Goal: Task Accomplishment & Management: Manage account settings

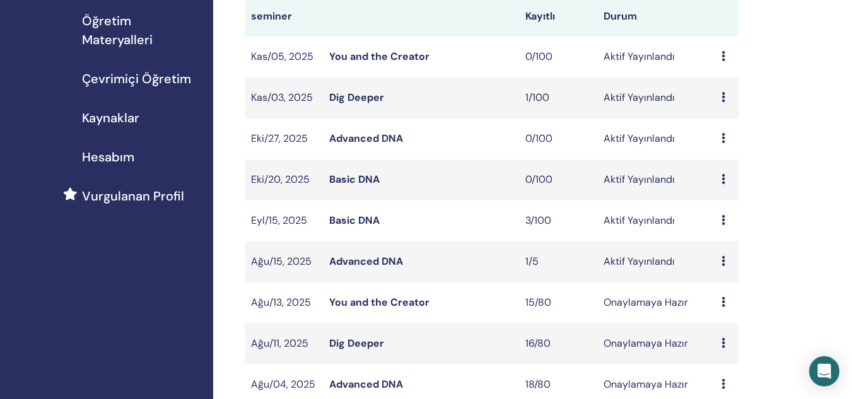
scroll to position [201, 0]
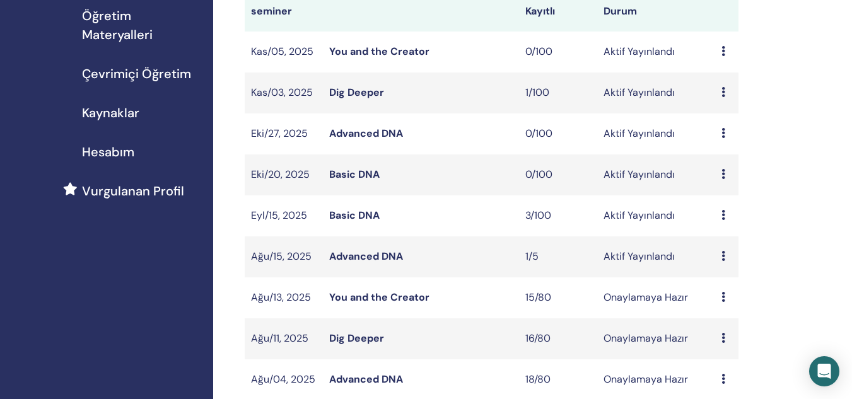
click at [358, 336] on link "Dig Deeper" at bounding box center [356, 338] width 55 height 13
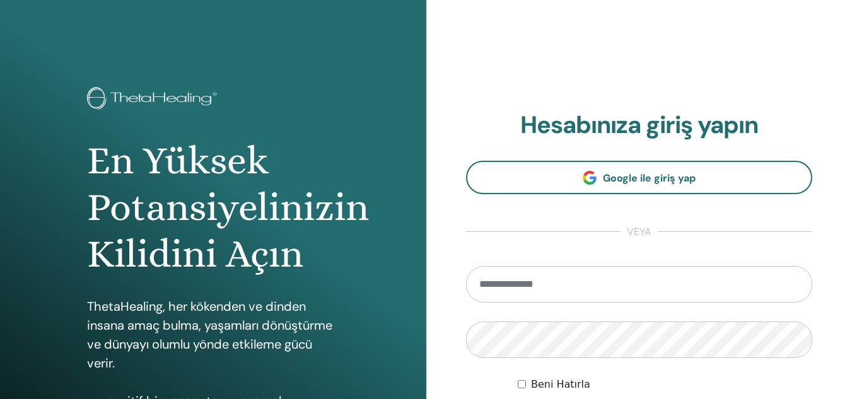
type input "**********"
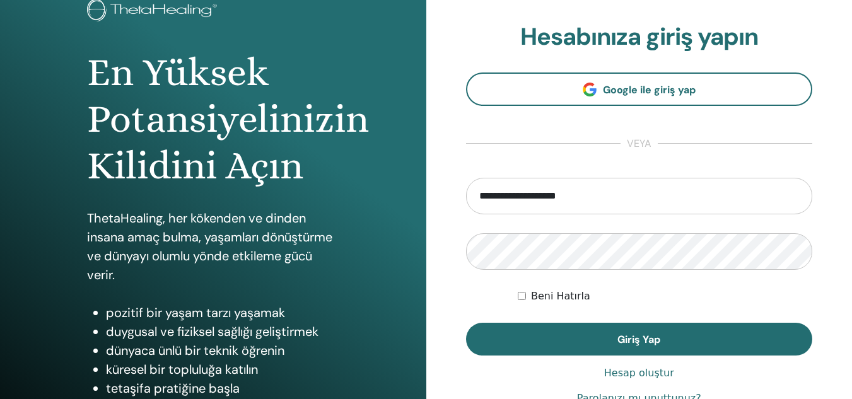
scroll to position [95, 0]
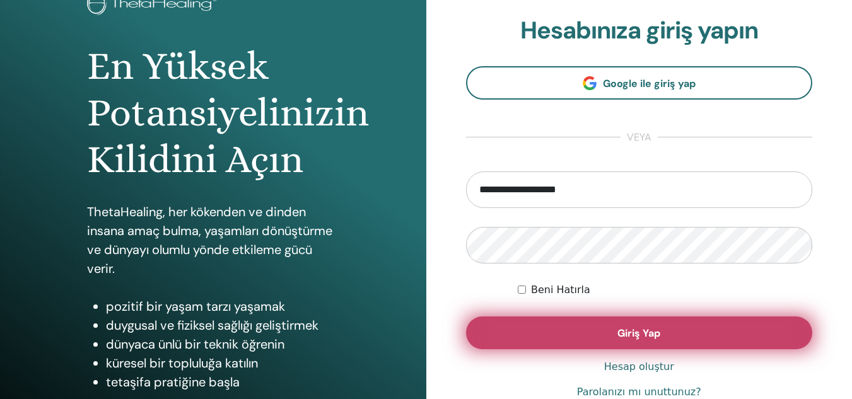
click at [678, 343] on button "Giriş Yap" at bounding box center [639, 333] width 347 height 33
click at [570, 336] on button "Giriş Yap" at bounding box center [639, 333] width 347 height 33
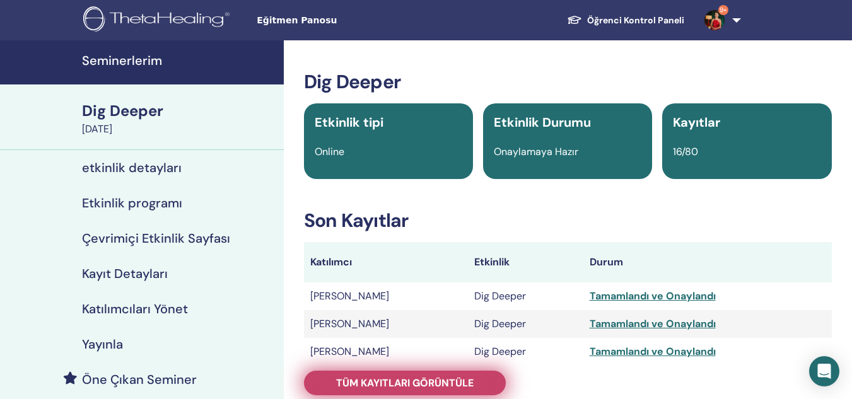
click at [417, 380] on span "Tüm kayıtları görüntüle" at bounding box center [405, 383] width 138 height 13
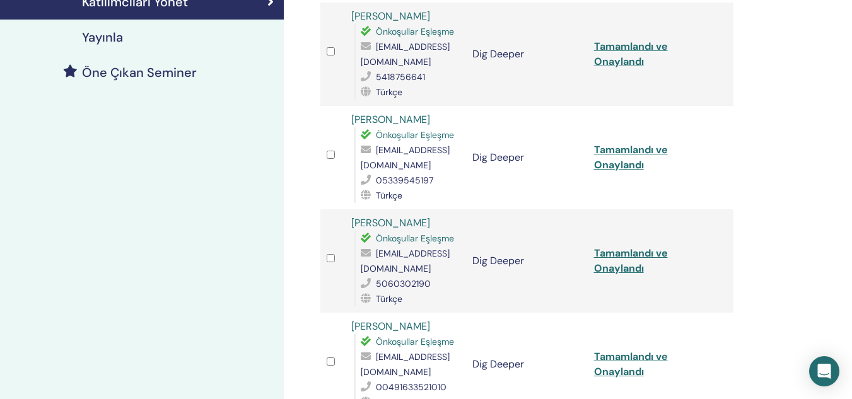
scroll to position [339, 0]
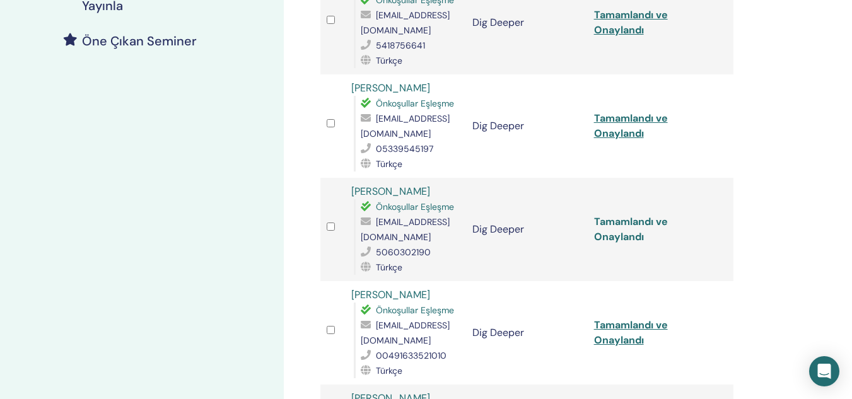
click at [644, 215] on link "Tamamlandı ve Onaylandı" at bounding box center [631, 229] width 74 height 28
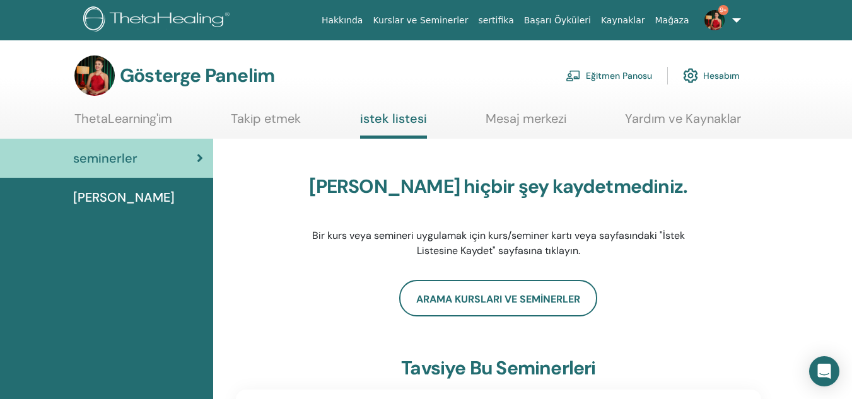
click at [618, 76] on font "Eğitmen Panosu" at bounding box center [619, 76] width 66 height 11
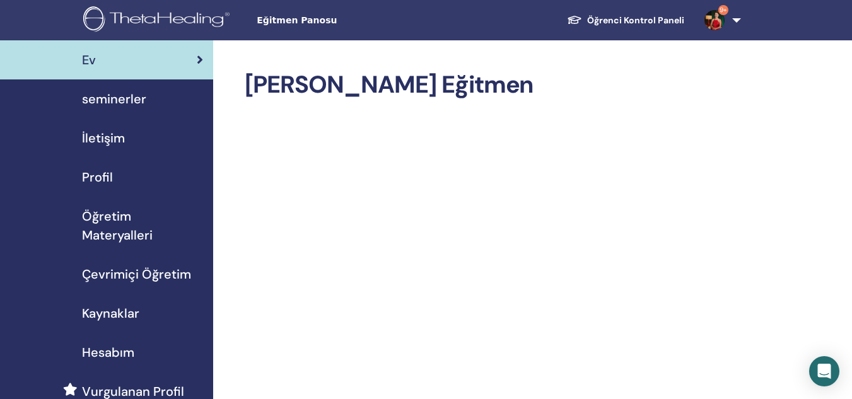
click at [135, 100] on span "seminerler" at bounding box center [114, 99] width 64 height 19
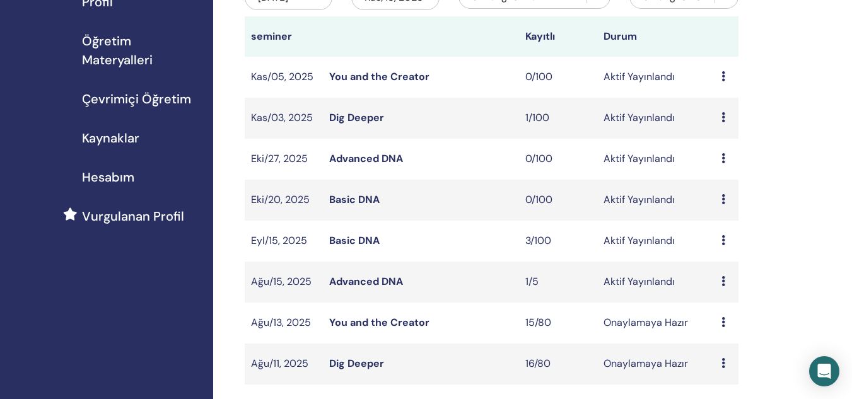
scroll to position [203, 0]
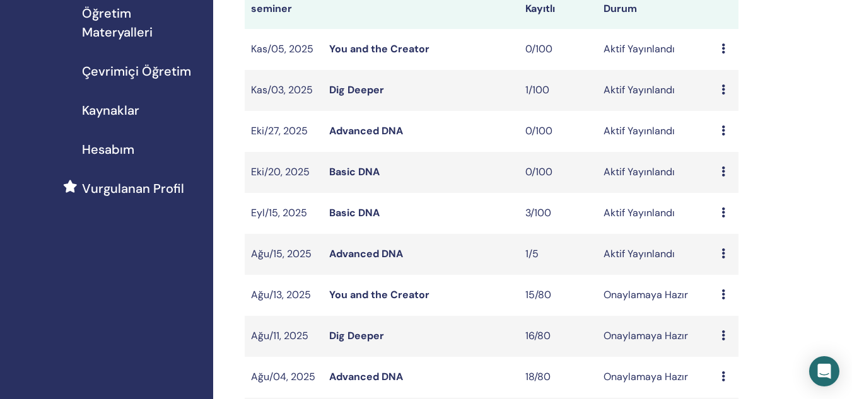
click at [395, 295] on link "You and the Creator" at bounding box center [379, 294] width 100 height 13
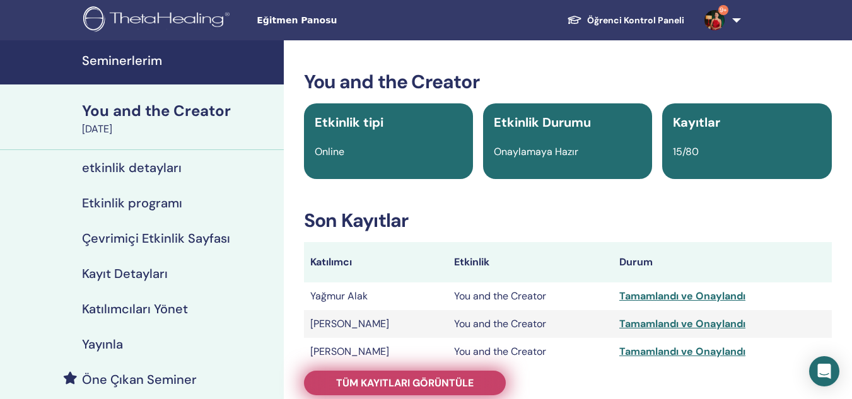
click at [473, 379] on span "Tüm kayıtları görüntüle" at bounding box center [405, 383] width 138 height 13
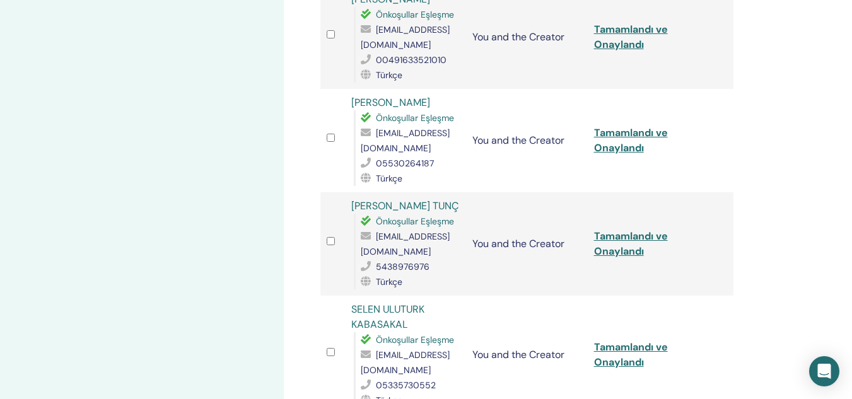
scroll to position [949, 0]
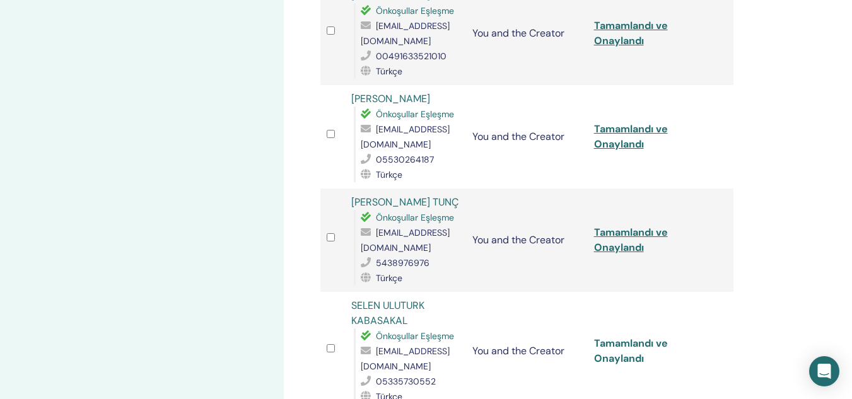
click at [621, 337] on link "Tamamlandı ve Onaylandı" at bounding box center [631, 351] width 74 height 28
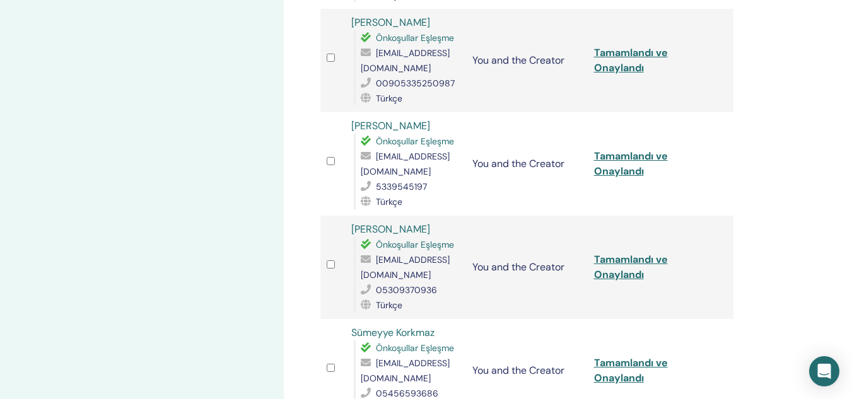
scroll to position [505, 0]
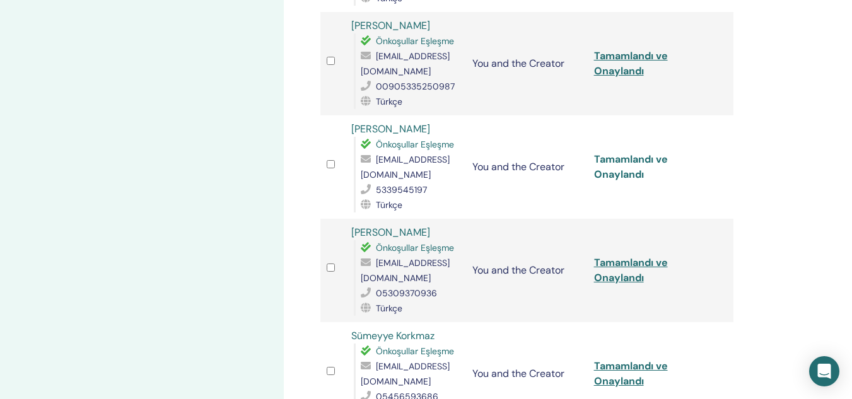
click at [633, 153] on link "Tamamlandı ve Onaylandı" at bounding box center [631, 167] width 74 height 28
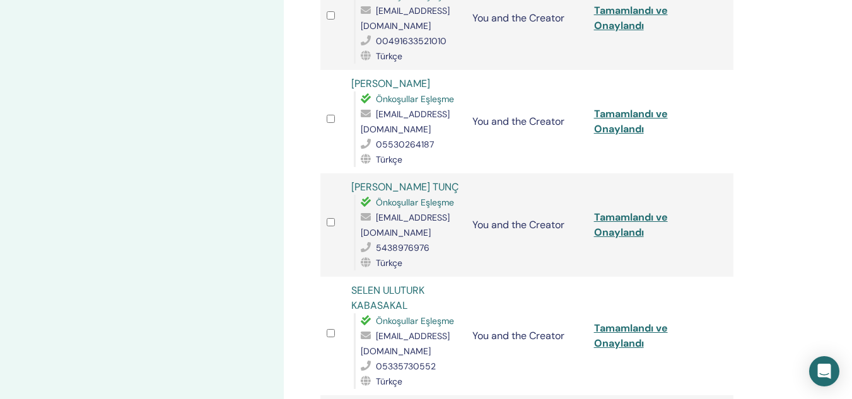
scroll to position [968, 0]
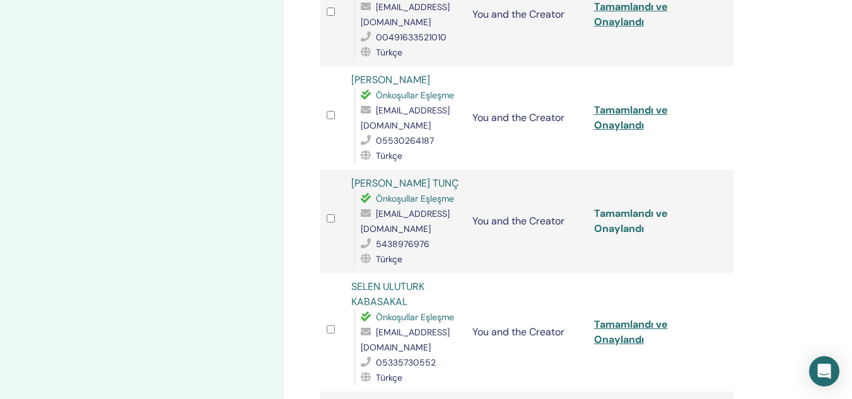
click at [624, 207] on link "Tamamlandı ve Onaylandı" at bounding box center [631, 221] width 74 height 28
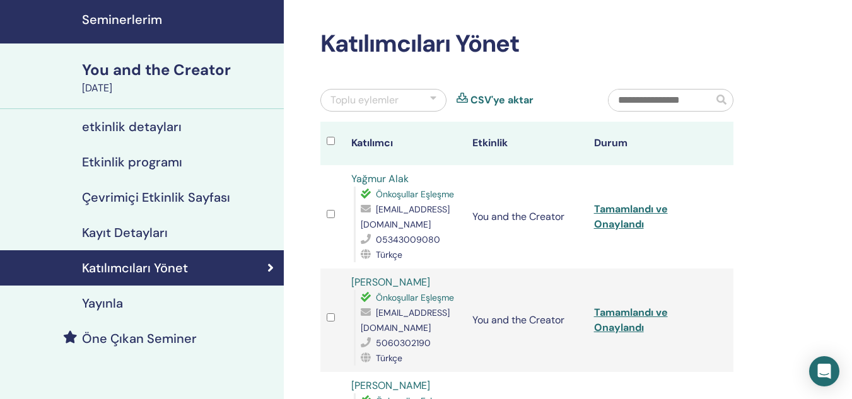
scroll to position [37, 0]
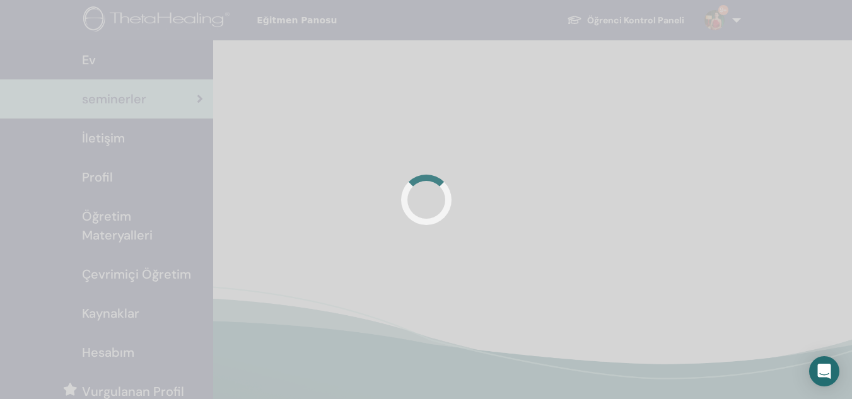
scroll to position [203, 0]
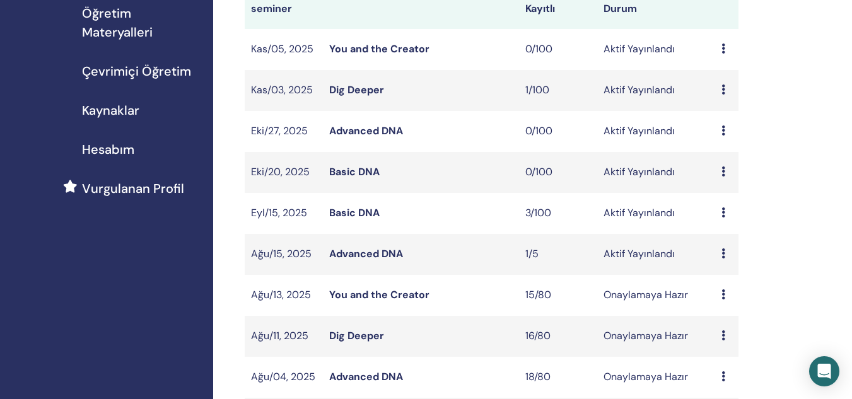
click at [369, 94] on link "Dig Deeper" at bounding box center [356, 89] width 55 height 13
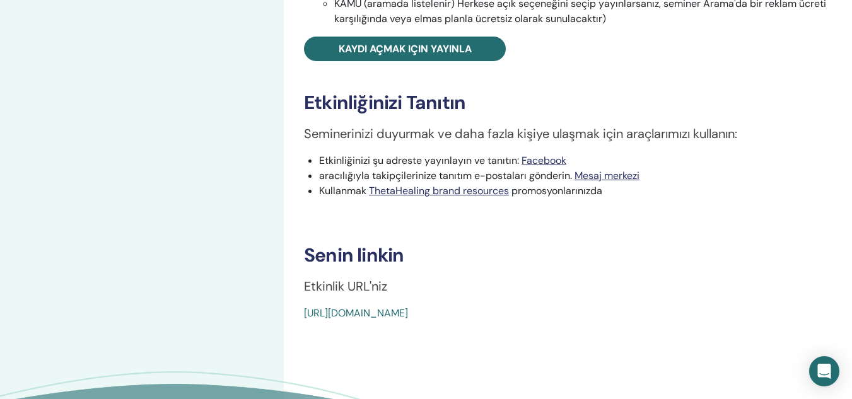
scroll to position [469, 0]
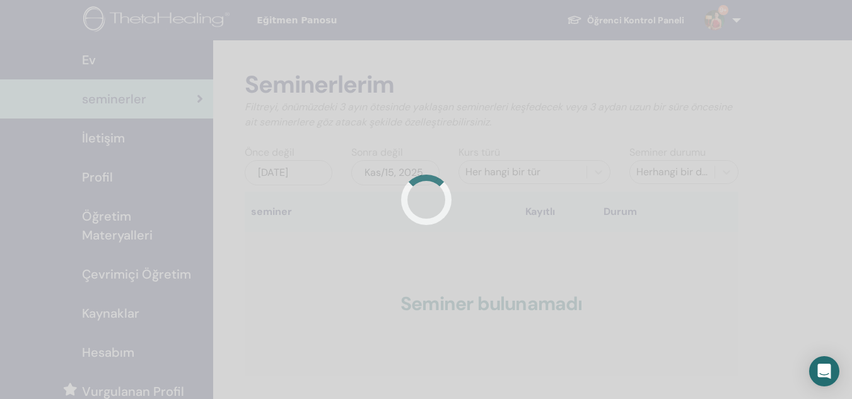
scroll to position [203, 0]
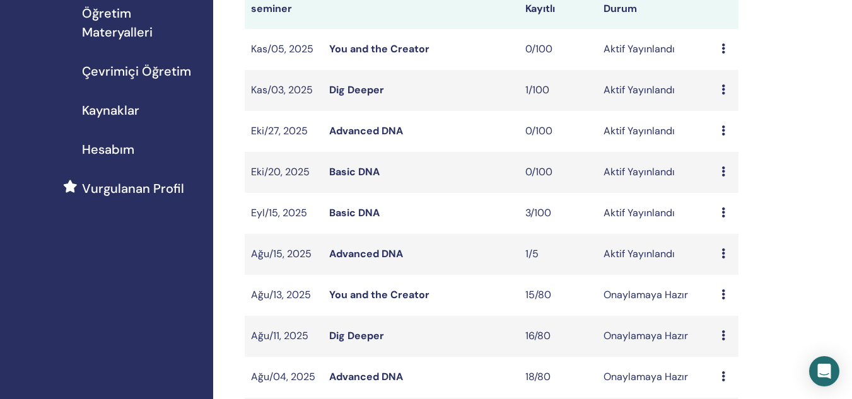
click at [379, 256] on link "Advanced DNA" at bounding box center [366, 253] width 74 height 13
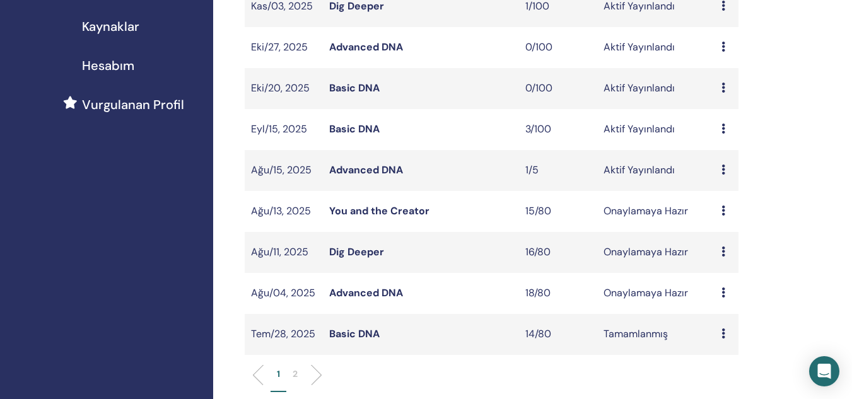
scroll to position [290, 0]
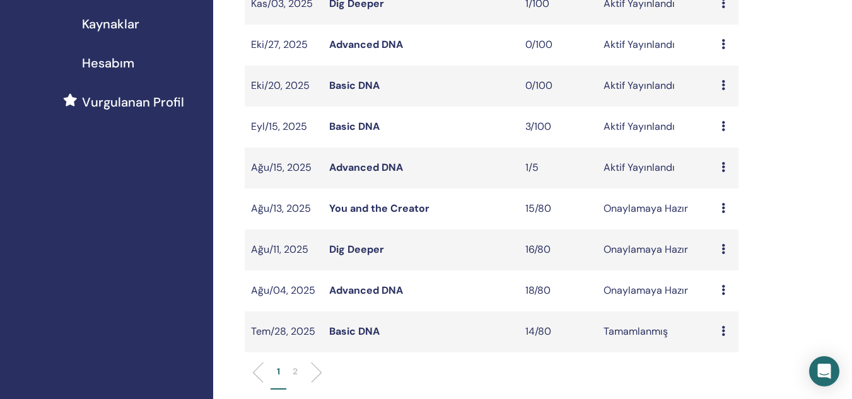
click at [348, 287] on link "Advanced DNA" at bounding box center [366, 290] width 74 height 13
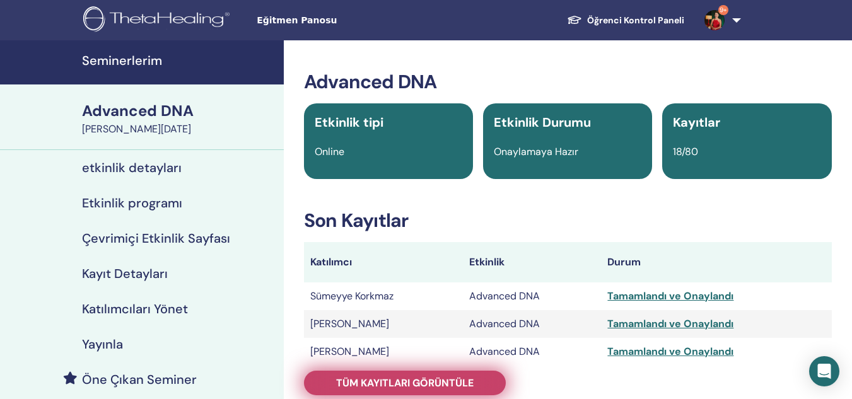
click at [414, 384] on span "Tüm kayıtları görüntüle" at bounding box center [405, 383] width 138 height 13
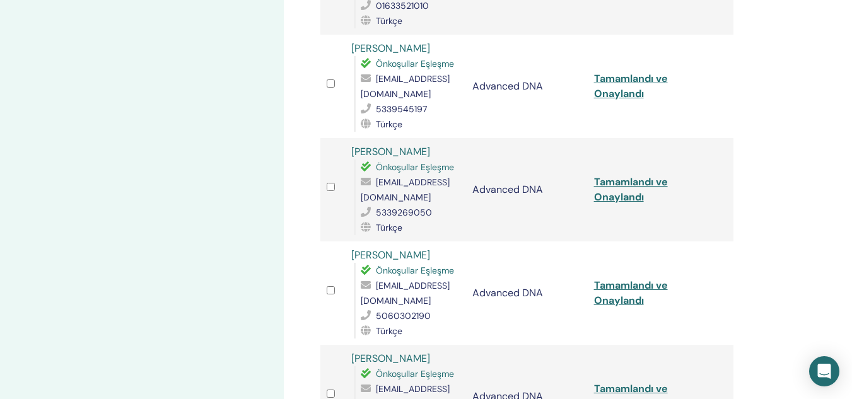
scroll to position [398, 0]
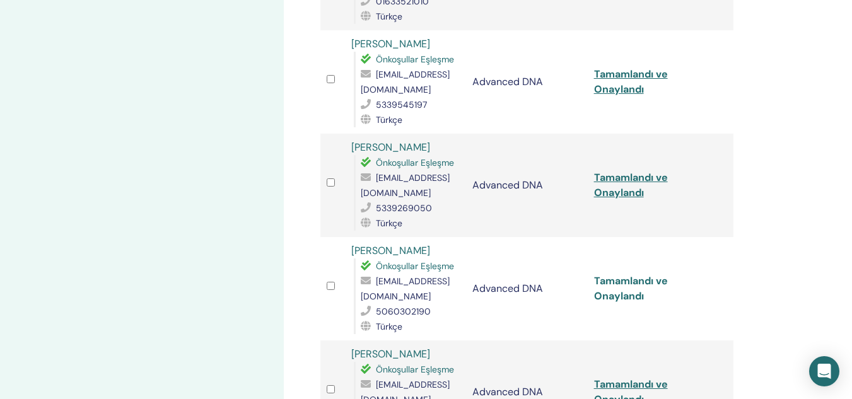
click at [618, 274] on link "Tamamlandı ve Onaylandı" at bounding box center [631, 288] width 74 height 28
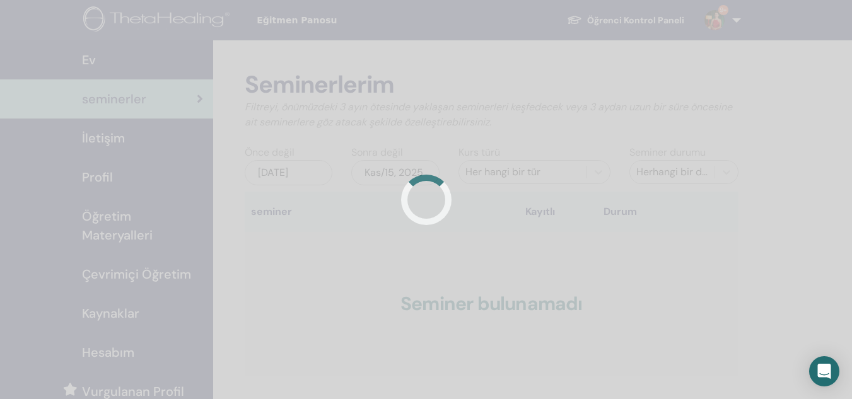
scroll to position [290, 0]
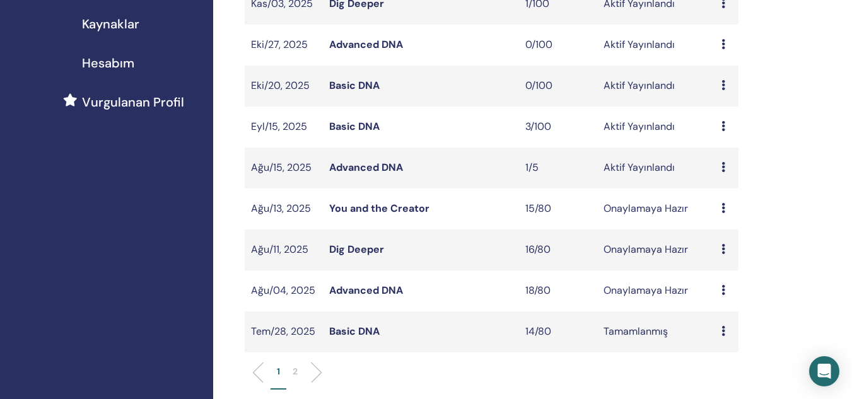
click at [355, 334] on link "Basic DNA" at bounding box center [354, 331] width 50 height 13
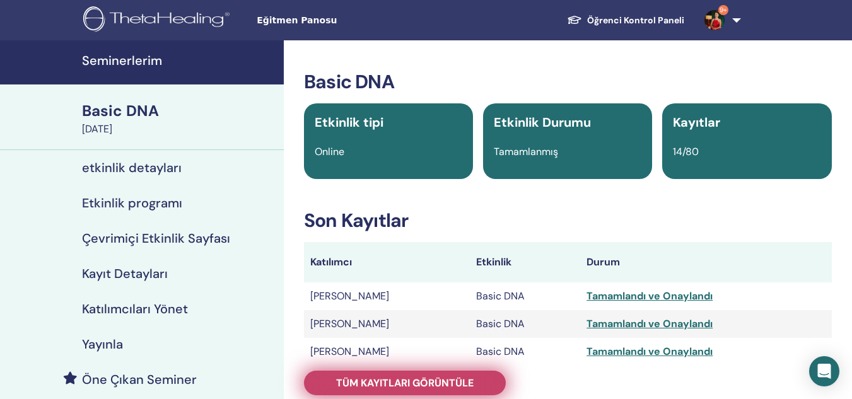
click at [413, 387] on span "Tüm kayıtları görüntüle" at bounding box center [405, 383] width 138 height 13
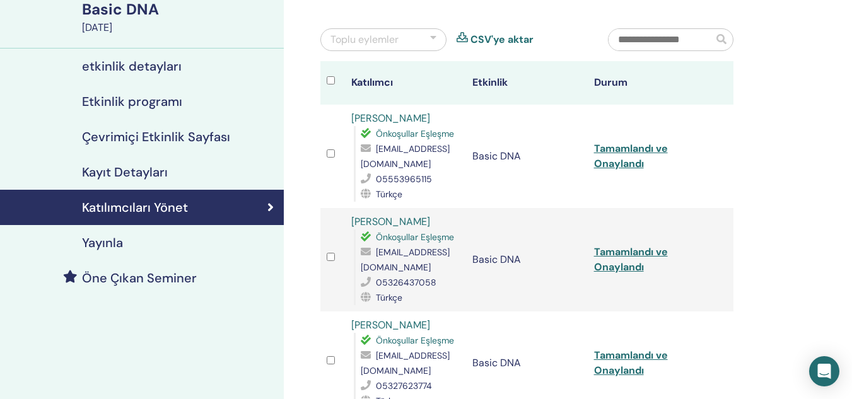
scroll to position [40, 0]
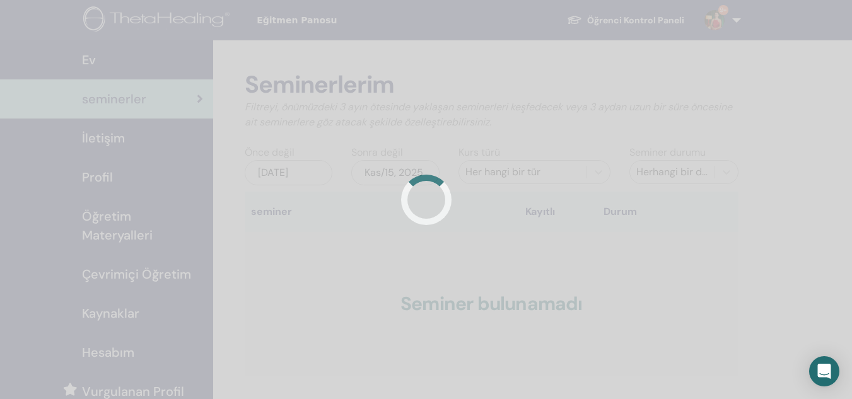
scroll to position [290, 0]
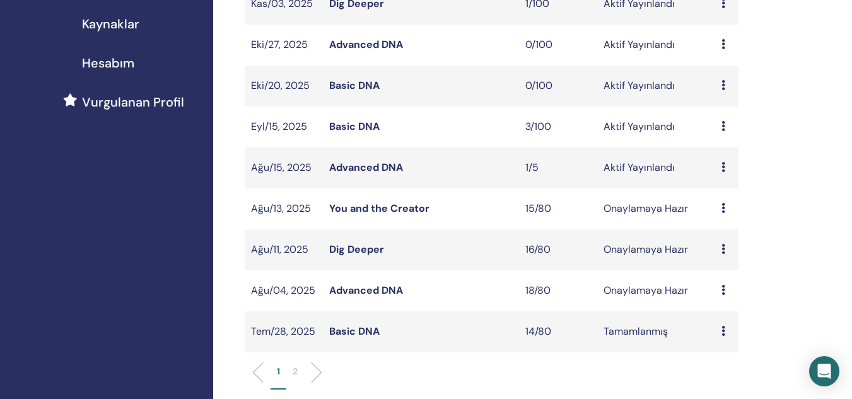
click at [359, 245] on link "Dig Deeper" at bounding box center [356, 249] width 55 height 13
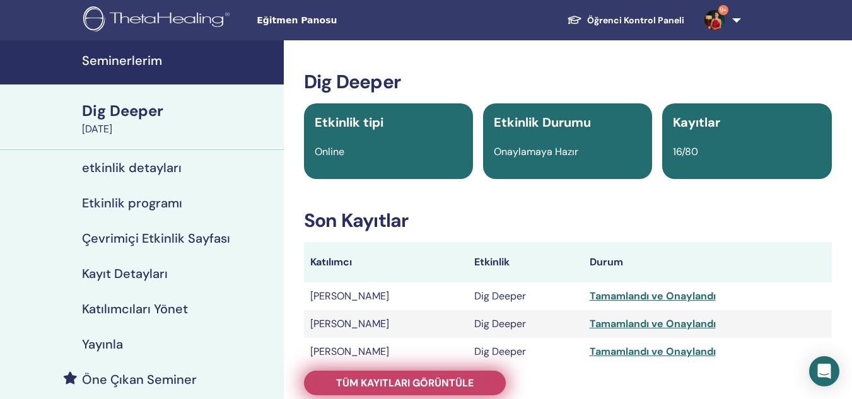
click at [347, 384] on span "Tüm kayıtları görüntüle" at bounding box center [405, 383] width 138 height 13
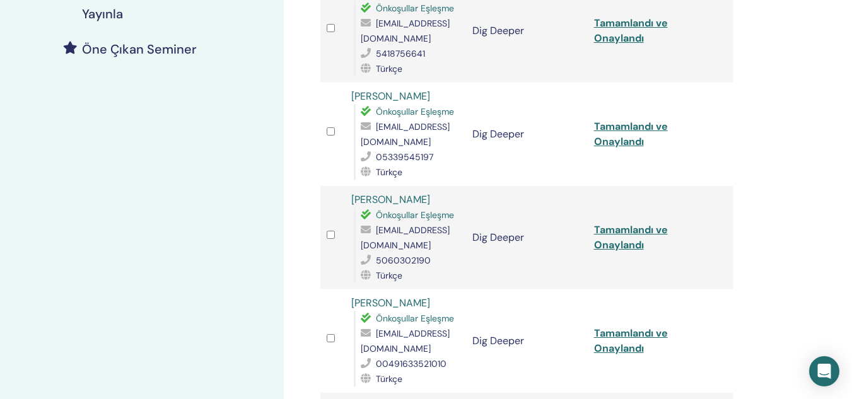
scroll to position [378, 0]
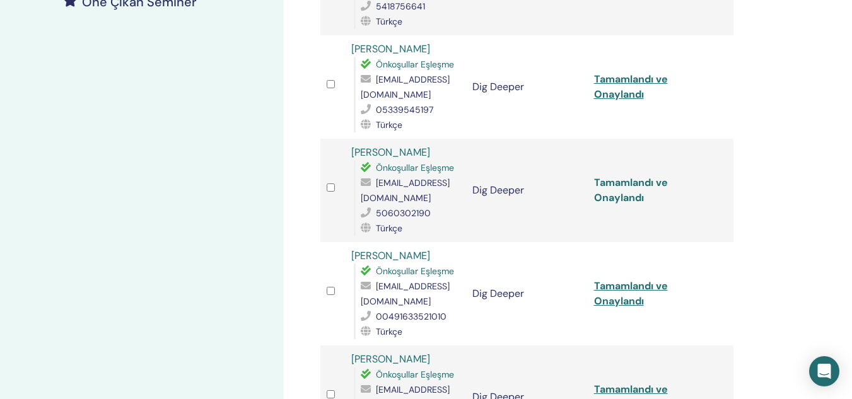
click at [626, 176] on link "Tamamlandı ve Onaylandı" at bounding box center [631, 190] width 74 height 28
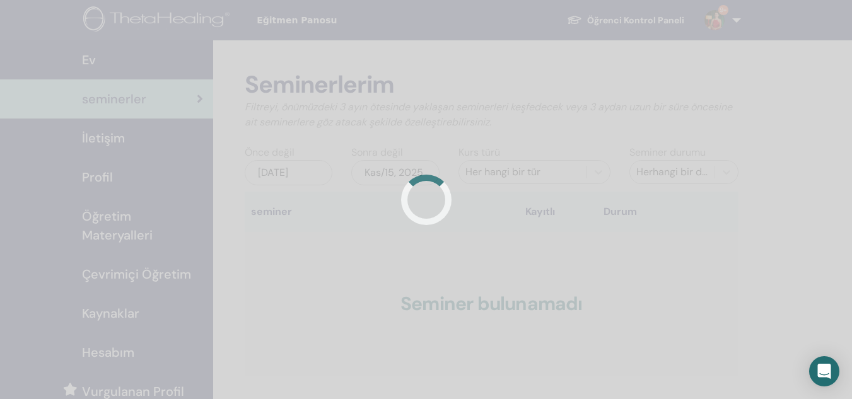
scroll to position [290, 0]
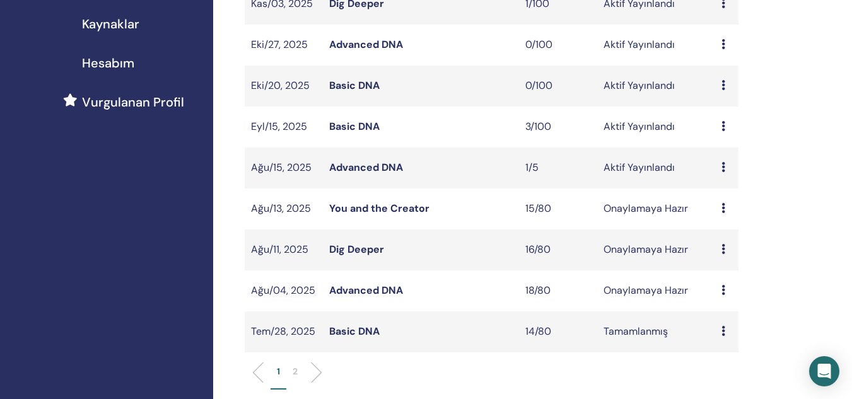
click at [349, 123] on link "Basic DNA" at bounding box center [354, 126] width 50 height 13
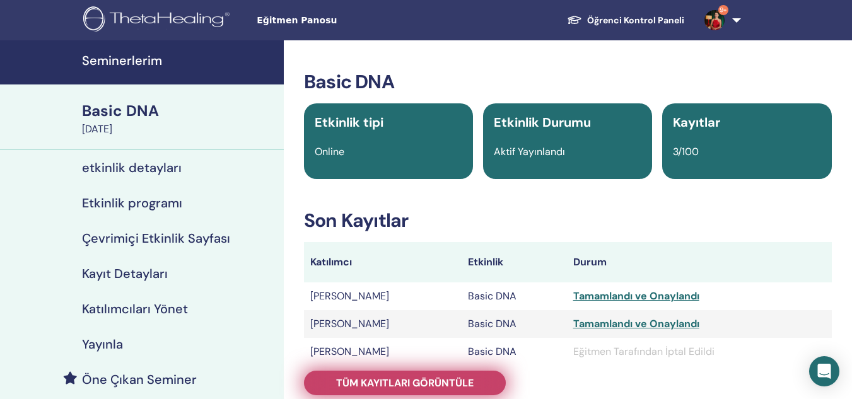
click at [403, 386] on span "Tüm kayıtları görüntüle" at bounding box center [405, 383] width 138 height 13
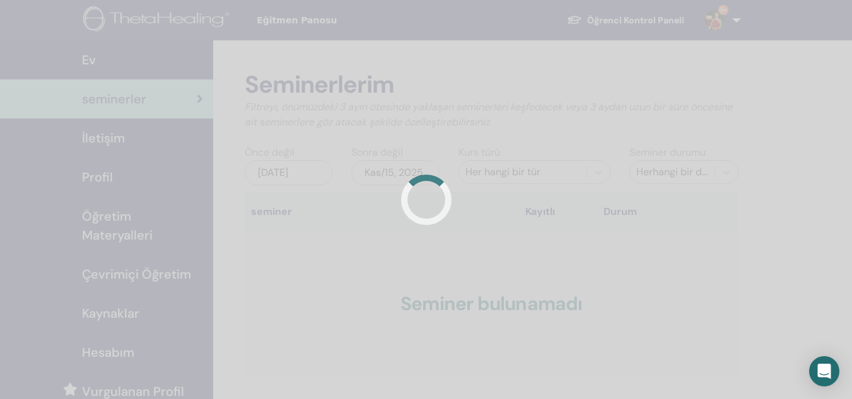
scroll to position [290, 0]
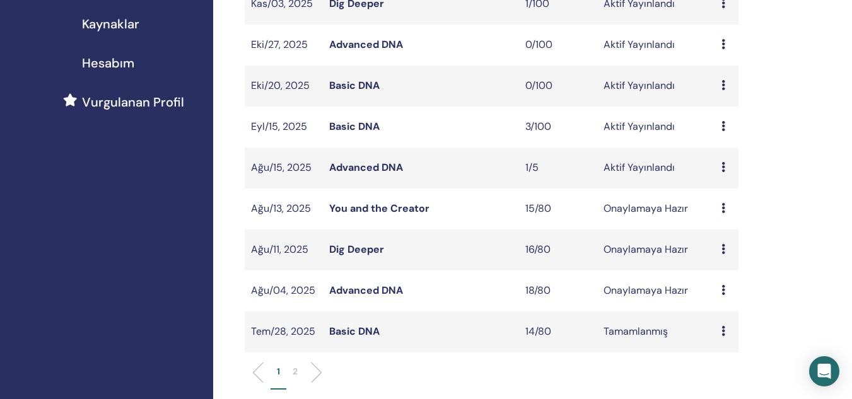
click at [293, 373] on p "2" at bounding box center [295, 371] width 5 height 13
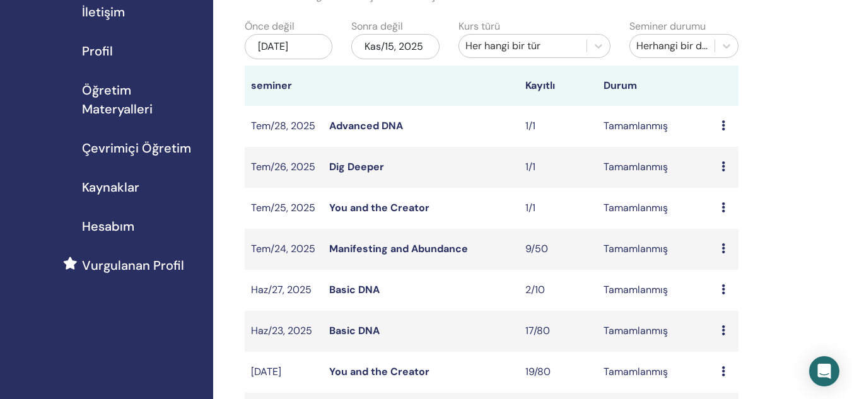
scroll to position [148, 0]
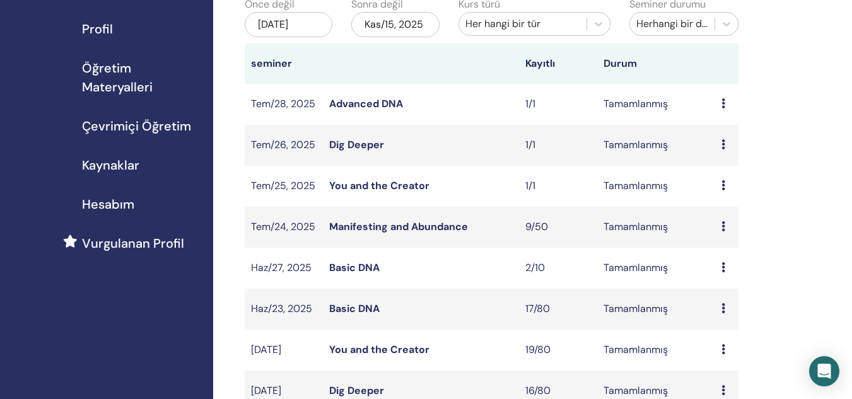
click at [370, 307] on link "Basic DNA" at bounding box center [354, 308] width 50 height 13
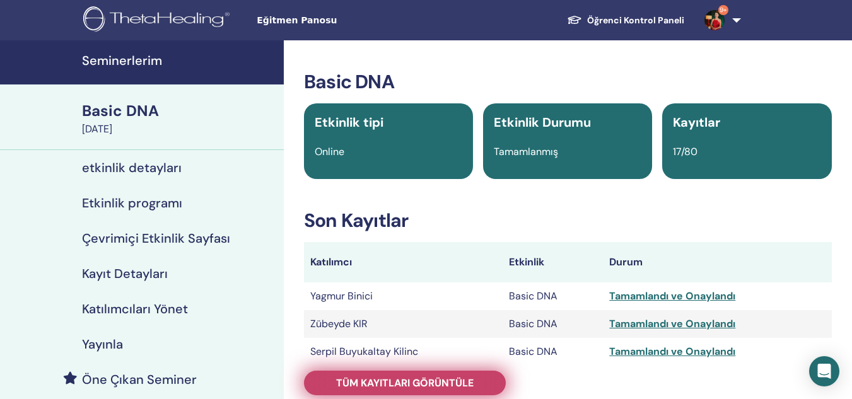
click at [359, 377] on span "Tüm kayıtları görüntüle" at bounding box center [405, 383] width 138 height 13
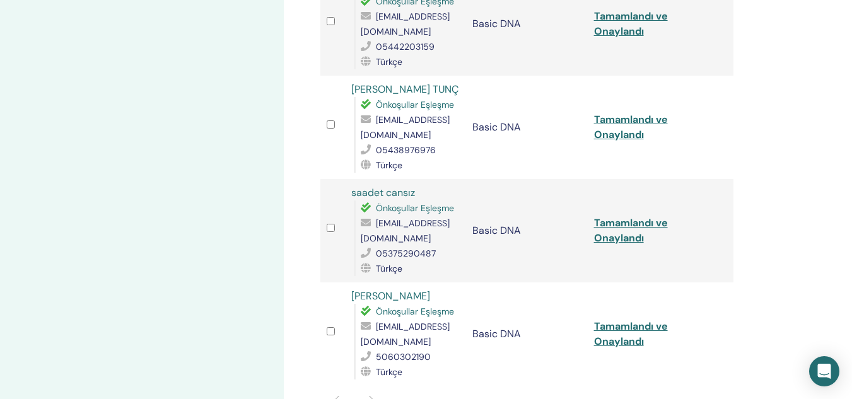
scroll to position [1618, 0]
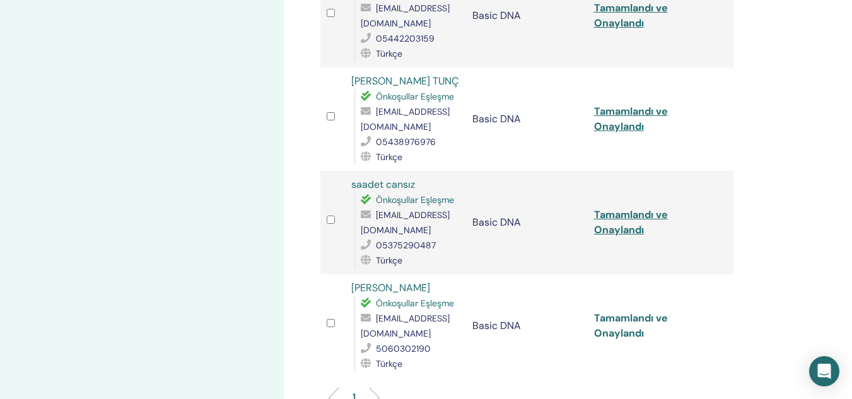
click at [637, 312] on link "Tamamlandı ve Onaylandı" at bounding box center [631, 326] width 74 height 28
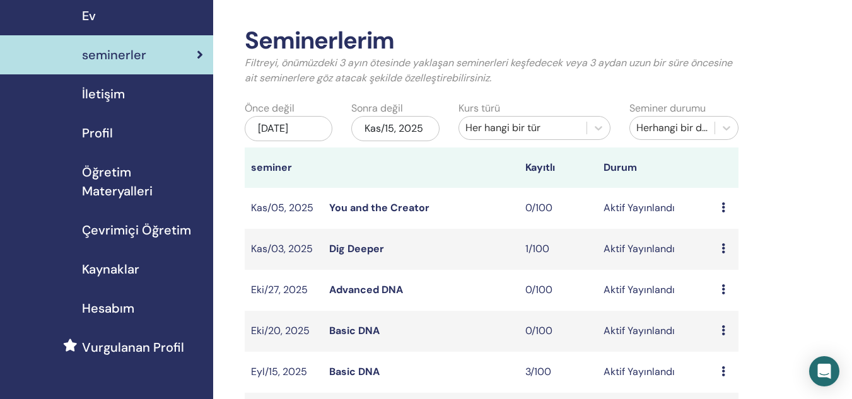
scroll to position [39, 0]
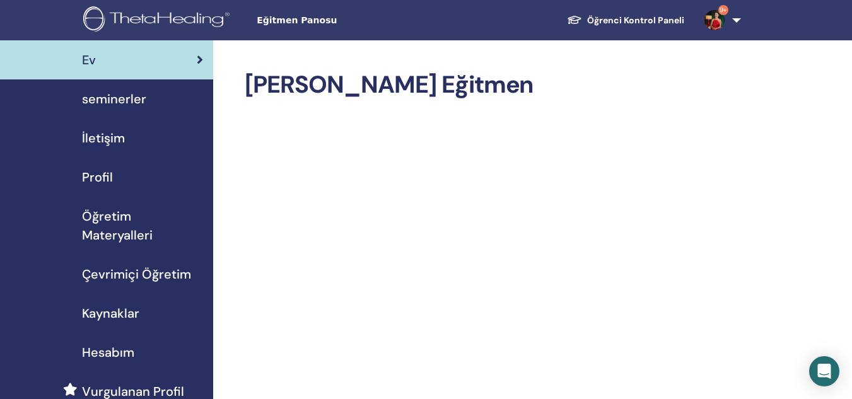
click at [130, 98] on span "seminerler" at bounding box center [114, 99] width 64 height 19
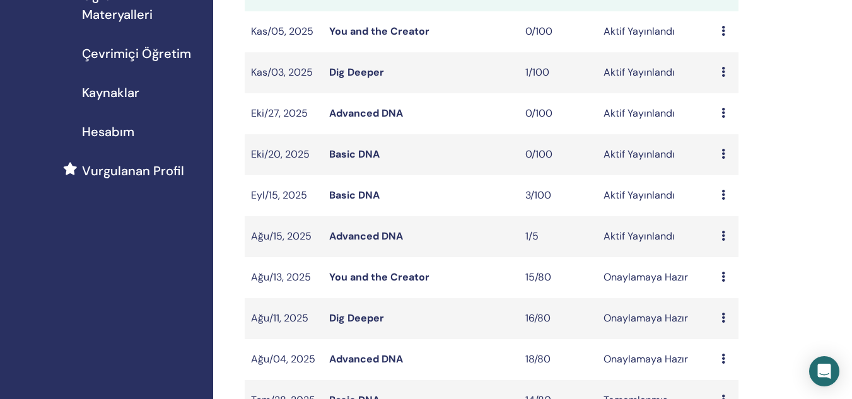
scroll to position [226, 0]
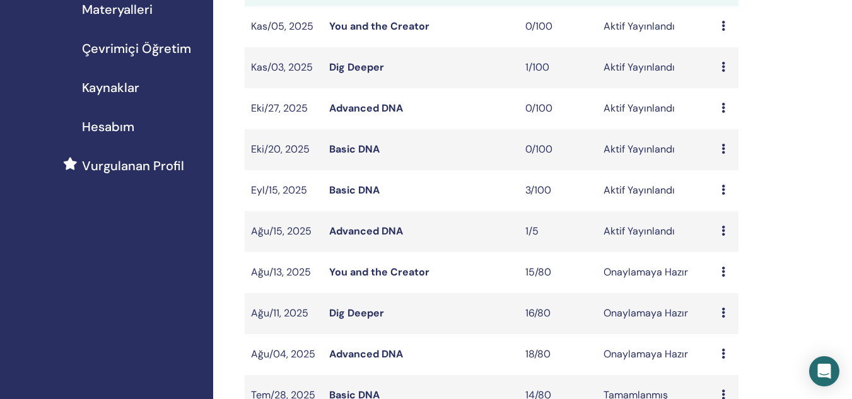
click at [400, 271] on link "You and the Creator" at bounding box center [379, 272] width 100 height 13
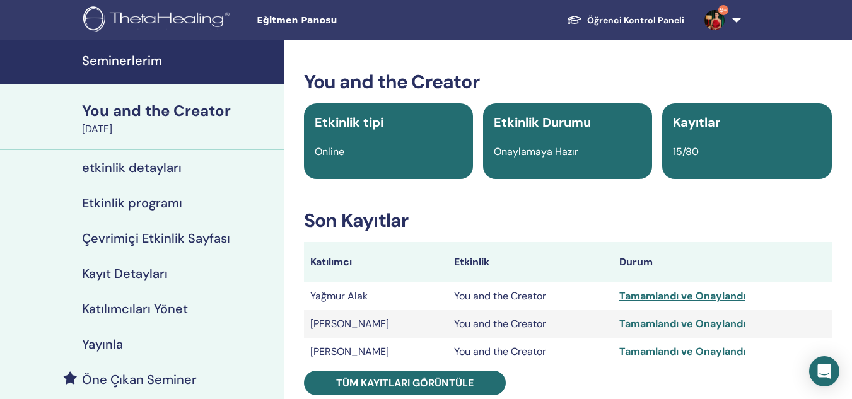
click at [642, 327] on div "Tamamlandı ve Onaylandı" at bounding box center [723, 324] width 206 height 15
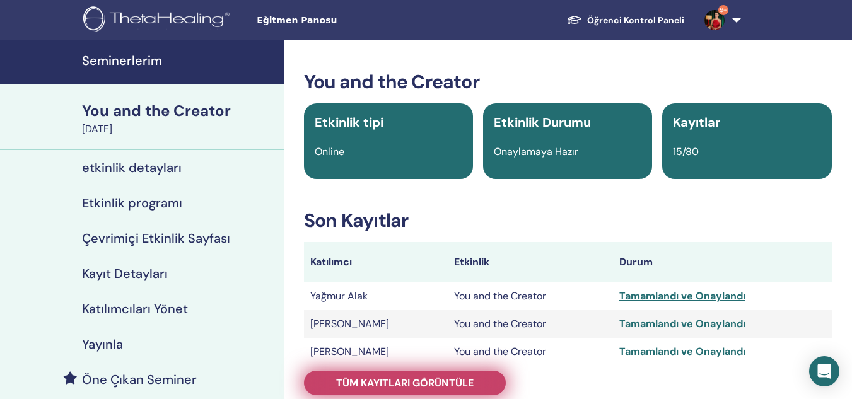
click at [370, 381] on span "Tüm kayıtları görüntüle" at bounding box center [405, 383] width 138 height 13
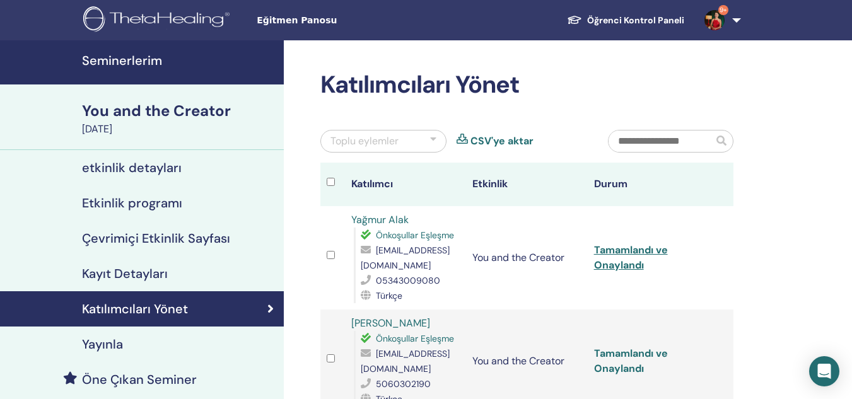
click at [621, 351] on link "Tamamlandı ve Onaylandı" at bounding box center [631, 361] width 74 height 28
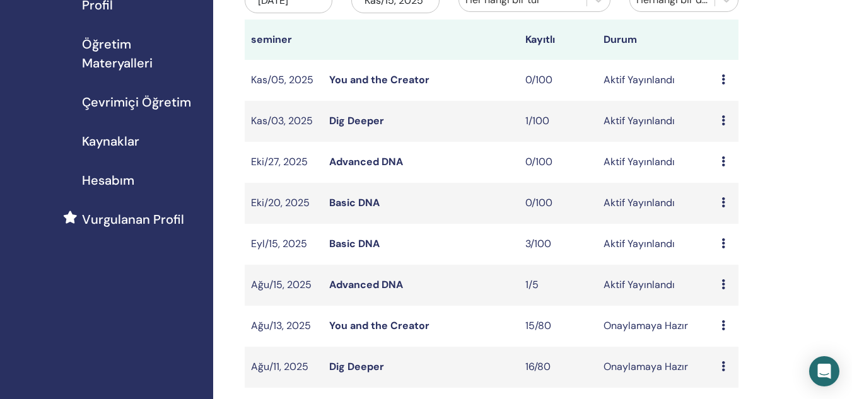
scroll to position [170, 0]
